Goal: Information Seeking & Learning: Find specific fact

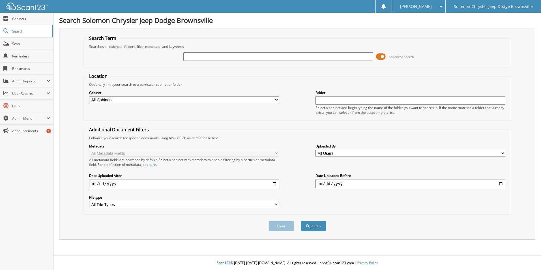
click at [276, 100] on select "All Cabinets ACCOUNTS PAYABLE CAR DEALS 2018 CAR DEALS 2019 CAR DEALS 2020 CAR …" at bounding box center [184, 99] width 190 height 7
click at [275, 100] on select "All Cabinets ACCOUNTS PAYABLE CAR DEALS 2018 CAR DEALS 2019 CAR DEALS 2020 CAR …" at bounding box center [184, 99] width 190 height 7
click at [343, 58] on input "text" at bounding box center [278, 56] width 190 height 8
click at [346, 68] on form "Search Term Searches all cabinets, folders, files, metadata, and keywords Advan…" at bounding box center [297, 136] width 428 height 202
click at [366, 58] on input "text" at bounding box center [278, 56] width 190 height 8
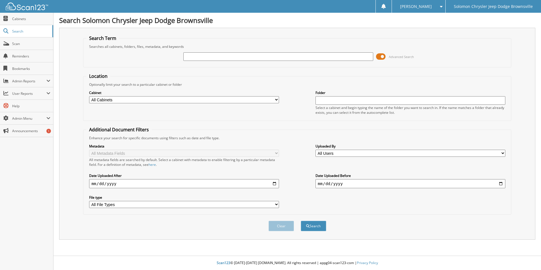
click at [372, 58] on input "text" at bounding box center [278, 56] width 190 height 8
click at [372, 59] on input "text" at bounding box center [278, 56] width 190 height 8
click at [380, 58] on span at bounding box center [381, 56] width 10 height 8
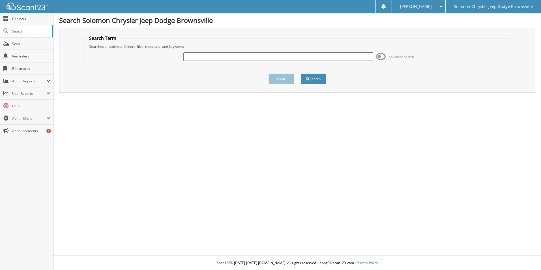
click at [380, 58] on span at bounding box center [381, 56] width 10 height 8
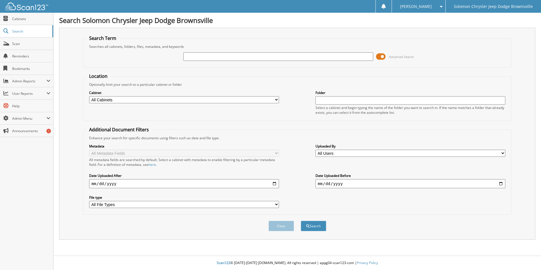
click at [353, 99] on input "text" at bounding box center [410, 100] width 190 height 8
click at [309, 226] on span "submit" at bounding box center [307, 225] width 3 height 3
click at [366, 55] on input "text" at bounding box center [278, 56] width 190 height 8
click at [386, 97] on input "MIGUEL RODRIGUEZ CORONEL" at bounding box center [410, 100] width 190 height 8
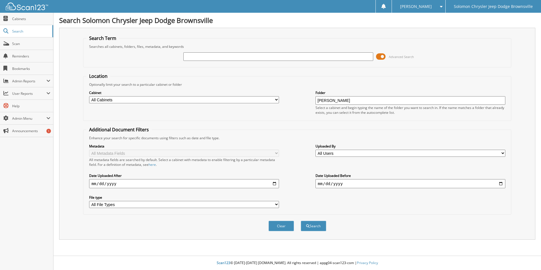
click at [386, 97] on input "MIGUEL RODRIGUEZ CORONEL" at bounding box center [410, 100] width 190 height 8
drag, startPoint x: 381, startPoint y: 99, endPoint x: 325, endPoint y: 103, distance: 56.1
click at [316, 104] on input "MIGCORONELUEL RODRIGUEZ" at bounding box center [410, 100] width 190 height 8
type input "MIGCORONELUEL RODRIGUEZ"
click at [296, 55] on input "text" at bounding box center [278, 56] width 190 height 8
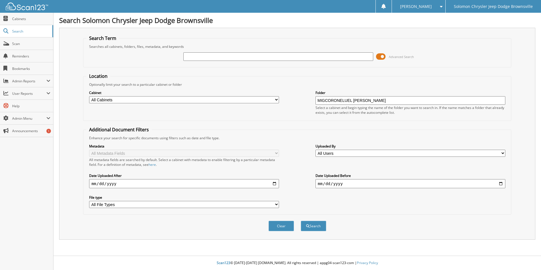
paste input "MIGCORONELUEL RODRIGUEZ"
click at [194, 55] on input "MIGCORONELUEL RODRIGUEZ" at bounding box center [278, 56] width 190 height 8
drag, startPoint x: 252, startPoint y: 56, endPoint x: 182, endPoint y: 52, distance: 70.8
click at [181, 52] on div "MIGCORONELUEL RODRIGUEZ Advanced Search" at bounding box center [297, 56] width 422 height 15
type input "MIGUEL RODRIGUEZ CORONEL"
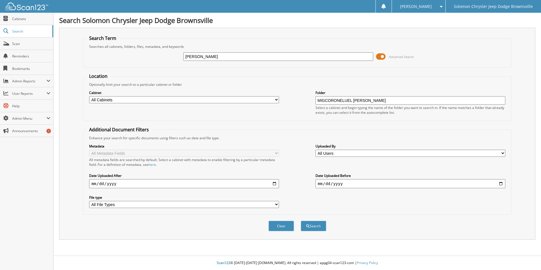
click at [301, 221] on button "Search" at bounding box center [313, 226] width 25 height 10
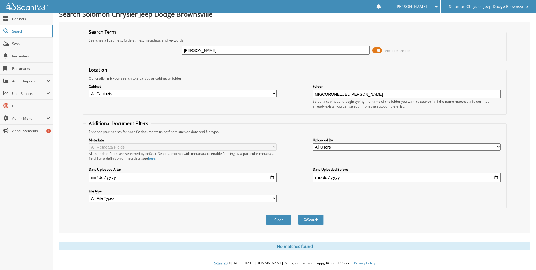
scroll to position [7, 0]
drag, startPoint x: 381, startPoint y: 93, endPoint x: 263, endPoint y: 98, distance: 117.7
click at [263, 98] on div "Cabinet All Cabinets ACCOUNTS PAYABLE CAR DEALS 2018 CAR DEALS 2019 CAR DEALS 2…" at bounding box center [295, 95] width 418 height 31
click at [225, 49] on input "MIGUEL RODRIGUEZ CORONEL" at bounding box center [276, 50] width 188 height 8
type input "MIGUEL CORONEL"
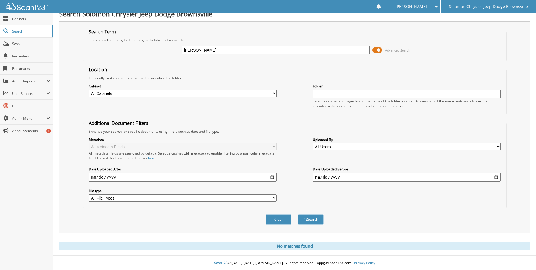
click at [298, 214] on button "Search" at bounding box center [310, 219] width 25 height 10
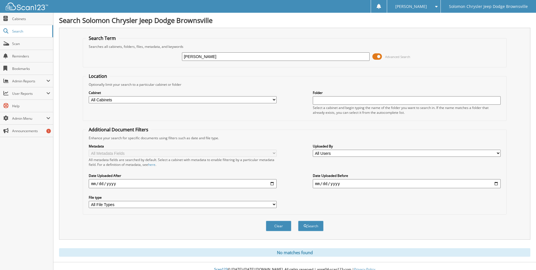
drag, startPoint x: 200, startPoint y: 58, endPoint x: 179, endPoint y: 58, distance: 21.5
click at [179, 58] on div "MIGUEL CORONEL Advanced Search" at bounding box center [295, 56] width 418 height 15
type input "CORONEL"
click at [298, 221] on button "Search" at bounding box center [310, 226] width 25 height 10
drag, startPoint x: 204, startPoint y: 59, endPoint x: 142, endPoint y: 62, distance: 61.5
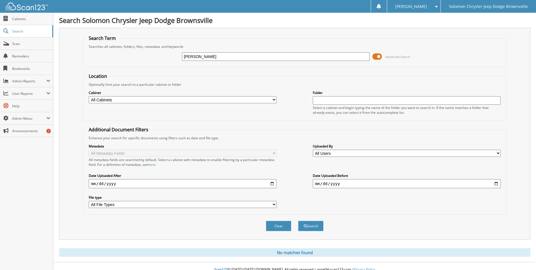
click at [142, 62] on div "CORONEL Advanced Search" at bounding box center [295, 56] width 418 height 15
type input "Rodriguez"
click at [298, 221] on button "Search" at bounding box center [310, 226] width 25 height 10
click at [259, 100] on select "All Cabinets ACCOUNTS PAYABLE CAR DEALS 2018 CAR DEALS 2019 CAR DEALS 2020 CAR …" at bounding box center [183, 99] width 188 height 7
select select "41919"
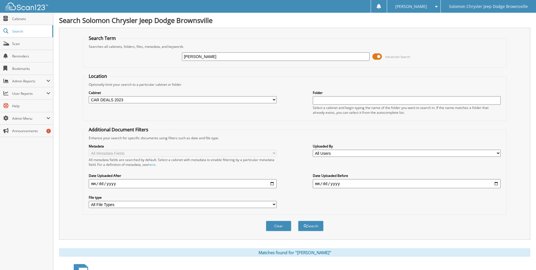
click at [89, 96] on select "All Cabinets ACCOUNTS PAYABLE CAR DEALS 2018 CAR DEALS 2019 CAR DEALS 2020 CAR …" at bounding box center [183, 99] width 188 height 7
click at [307, 230] on button "Search" at bounding box center [310, 226] width 25 height 10
click at [209, 56] on input "Rodriguez" at bounding box center [276, 56] width 188 height 8
drag, startPoint x: 209, startPoint y: 56, endPoint x: 165, endPoint y: 51, distance: 44.1
click at [165, 51] on div "Rodriguez Advanced Search" at bounding box center [295, 56] width 418 height 15
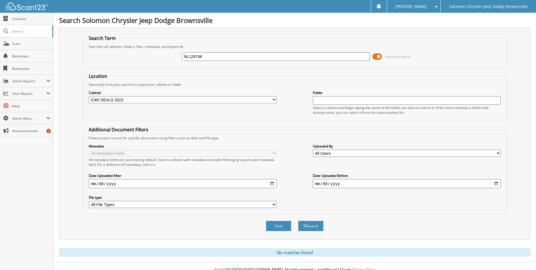
type input "NL129746"
click at [295, 81] on fieldset "Location Optionally limit your search to a particular cabinet or folder Cabinet…" at bounding box center [295, 97] width 424 height 48
click at [271, 102] on select "All Cabinets ACCOUNTS PAYABLE CAR DEALS 2018 CAR DEALS 2019 CAR DEALS 2020 CAR …" at bounding box center [183, 99] width 188 height 7
select select
click at [89, 96] on select "All Cabinets ACCOUNTS PAYABLE CAR DEALS 2018 CAR DEALS 2019 CAR DEALS 2020 CAR …" at bounding box center [183, 99] width 188 height 7
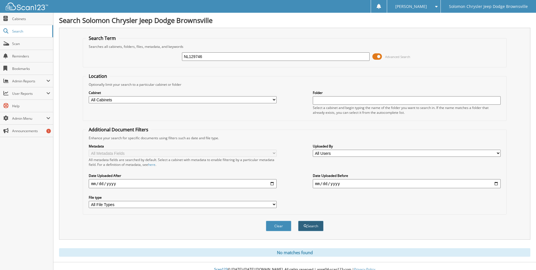
click at [309, 223] on button "Search" at bounding box center [310, 226] width 25 height 10
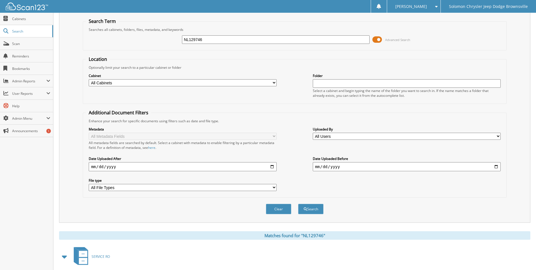
scroll to position [106, 0]
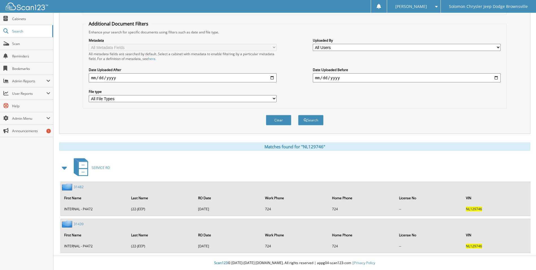
click at [73, 208] on td "INTERNAL - P4472" at bounding box center [94, 208] width 66 height 9
click at [79, 187] on link "31482" at bounding box center [79, 186] width 10 height 5
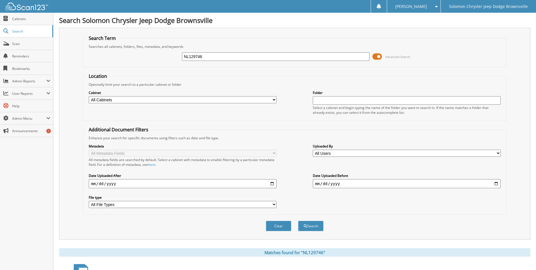
scroll to position [106, 0]
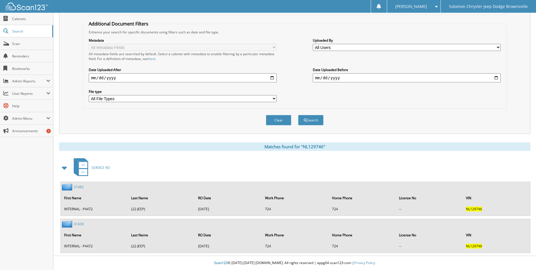
click at [78, 225] on link "31439" at bounding box center [79, 223] width 10 height 5
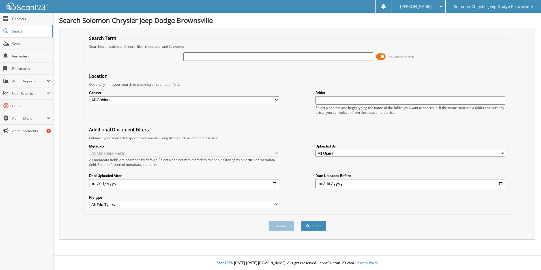
click at [351, 58] on input "text" at bounding box center [278, 56] width 190 height 8
type input "MILLER"
click at [306, 225] on span "submit" at bounding box center [307, 225] width 3 height 3
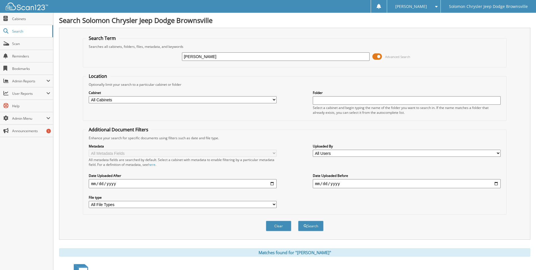
drag, startPoint x: 241, startPoint y: 54, endPoint x: 153, endPoint y: 66, distance: 88.4
click at [153, 66] on fieldset "Search Term Searches all cabinets, folders, files, metadata, and keywords MILLE…" at bounding box center [295, 51] width 424 height 32
type input "ZENKEVICH"
click at [298, 221] on button "Search" at bounding box center [310, 226] width 25 height 10
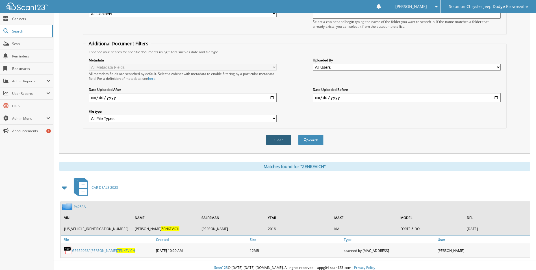
scroll to position [91, 0]
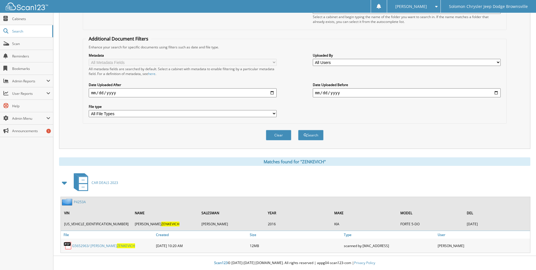
click at [76, 202] on link "P4253A" at bounding box center [80, 201] width 12 height 5
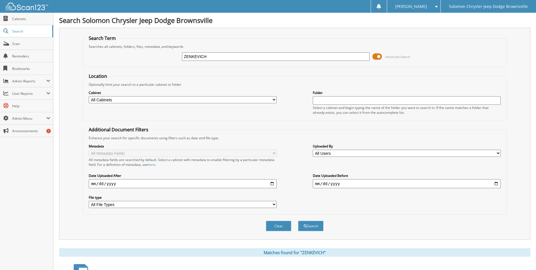
drag, startPoint x: 205, startPoint y: 57, endPoint x: 115, endPoint y: 65, distance: 90.8
click at [115, 65] on fieldset "Search Term Searches all cabinets, folders, files, metadata, and keywords ZENKE…" at bounding box center [295, 51] width 424 height 32
type input "DEANGELO"
click at [298, 221] on button "Search" at bounding box center [310, 226] width 25 height 10
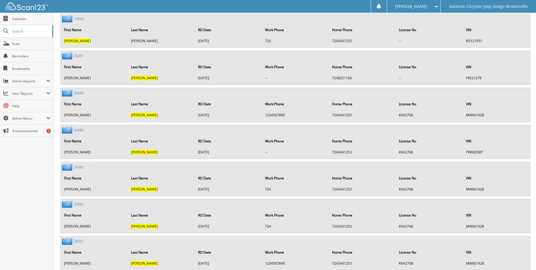
scroll to position [145, 0]
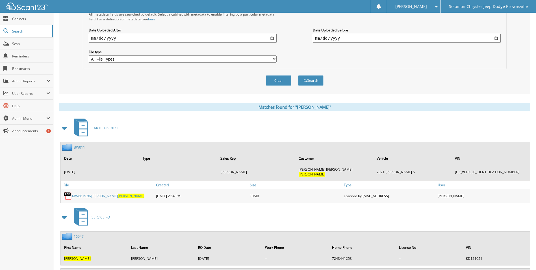
click at [83, 146] on link "BW011" at bounding box center [79, 147] width 11 height 5
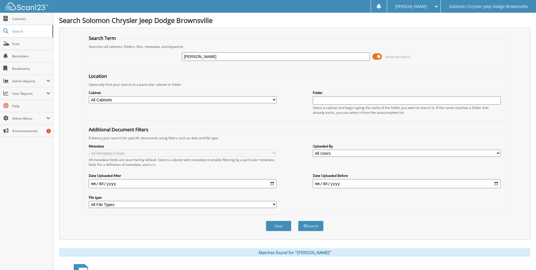
drag, startPoint x: 231, startPoint y: 55, endPoint x: 114, endPoint y: 61, distance: 117.2
click at [100, 61] on div "DEANGELO Advanced Search" at bounding box center [295, 56] width 418 height 15
type input "[PERSON_NAME]"
click at [298, 221] on button "Search" at bounding box center [310, 226] width 25 height 10
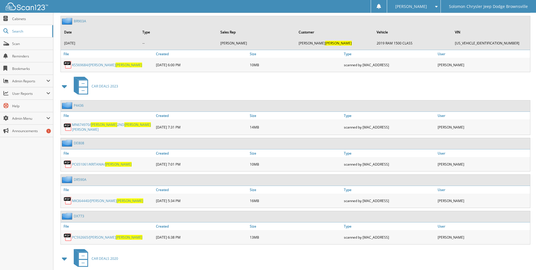
scroll to position [509, 0]
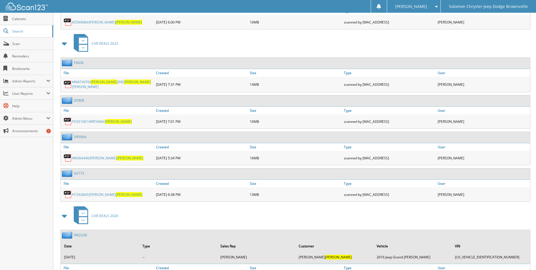
click at [77, 98] on link "DE808" at bounding box center [79, 100] width 10 height 5
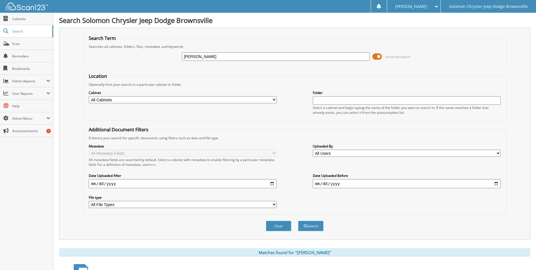
drag, startPoint x: 206, startPoint y: 57, endPoint x: 160, endPoint y: 53, distance: 46.5
click at [160, 53] on div "[PERSON_NAME] Advanced Search" at bounding box center [295, 56] width 418 height 15
type input "FIELDS"
click at [298, 221] on button "Search" at bounding box center [310, 226] width 25 height 10
drag, startPoint x: 216, startPoint y: 53, endPoint x: 175, endPoint y: 38, distance: 44.2
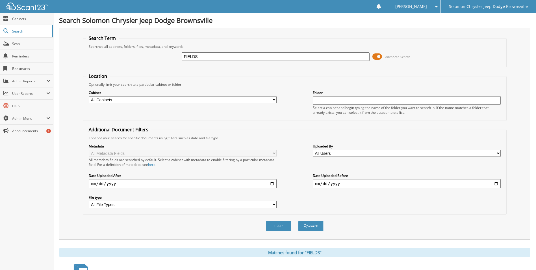
click at [175, 38] on fieldset "Search Term Searches all cabinets, folders, files, metadata, and keywords FIELD…" at bounding box center [295, 51] width 424 height 32
type input "[PERSON_NAME]"
click at [298, 221] on button "Search" at bounding box center [310, 226] width 25 height 10
drag, startPoint x: 224, startPoint y: 58, endPoint x: 174, endPoint y: 61, distance: 50.1
click at [174, 61] on div "SUPPA Advanced Search" at bounding box center [295, 56] width 418 height 15
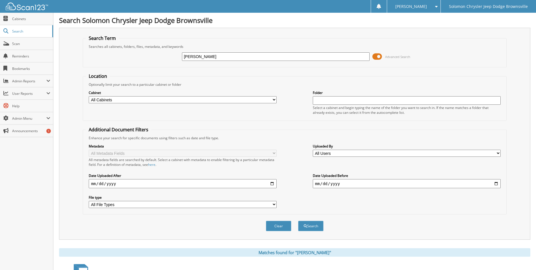
type input "[PERSON_NAME]"
click at [298, 221] on button "Search" at bounding box center [310, 226] width 25 height 10
drag, startPoint x: 205, startPoint y: 59, endPoint x: 167, endPoint y: 55, distance: 38.7
click at [167, 55] on div "[PERSON_NAME] Advanced Search" at bounding box center [295, 56] width 418 height 15
type input "[PERSON_NAME]"
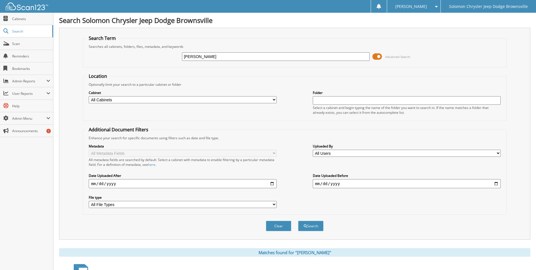
click at [298, 221] on button "Search" at bounding box center [310, 226] width 25 height 10
drag, startPoint x: 212, startPoint y: 58, endPoint x: 182, endPoint y: 36, distance: 37.4
click at [181, 36] on fieldset "Search Term Searches all cabinets, folders, files, metadata, and keywords KENNY…" at bounding box center [295, 51] width 424 height 32
type input "DILLA"
click at [298, 221] on button "Search" at bounding box center [310, 226] width 25 height 10
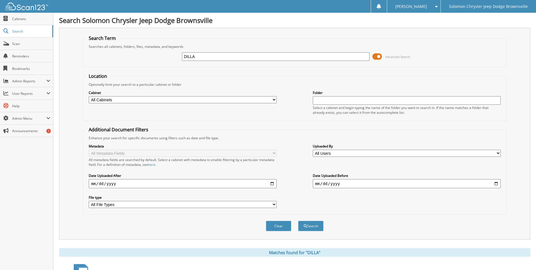
drag, startPoint x: 216, startPoint y: 54, endPoint x: 170, endPoint y: 48, distance: 45.7
click at [170, 48] on fieldset "Search Term Searches all cabinets, folders, files, metadata, and keywords DILLA…" at bounding box center [295, 51] width 424 height 32
type input "[PERSON_NAME]"
click at [298, 221] on button "Search" at bounding box center [310, 226] width 25 height 10
drag, startPoint x: 234, startPoint y: 57, endPoint x: 107, endPoint y: 68, distance: 127.2
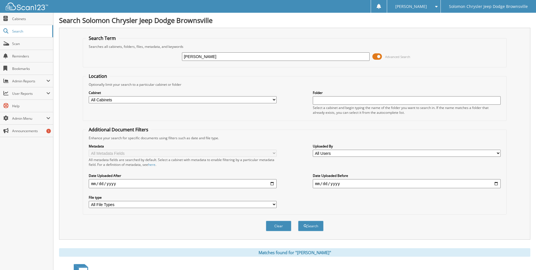
click at [107, 68] on form "Search Term Searches all cabinets, folders, files, metadata, and keywords STANI…" at bounding box center [295, 136] width 424 height 202
type input "RODRIGUEZ CORONEL"
click at [298, 221] on button "Search" at bounding box center [310, 226] width 25 height 10
click at [19, 14] on link "Cabinets" at bounding box center [26, 19] width 53 height 12
